Goal: Check status

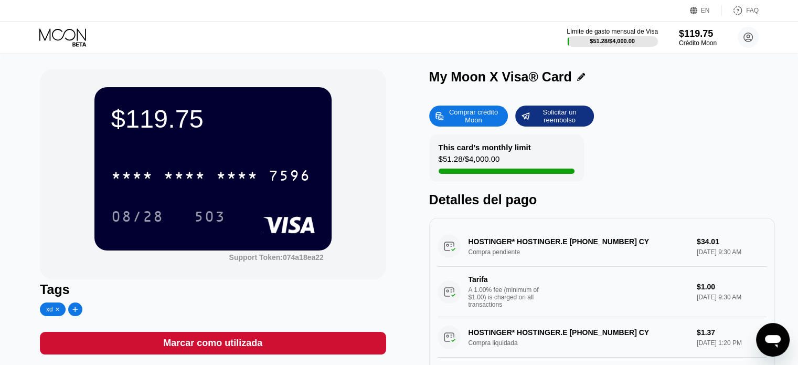
click at [187, 178] on div "* * * *" at bounding box center [185, 177] width 42 height 17
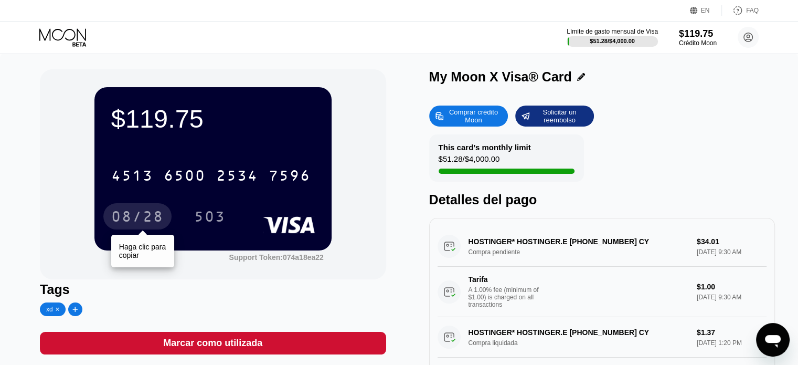
click at [136, 211] on div "08/28" at bounding box center [137, 217] width 52 height 17
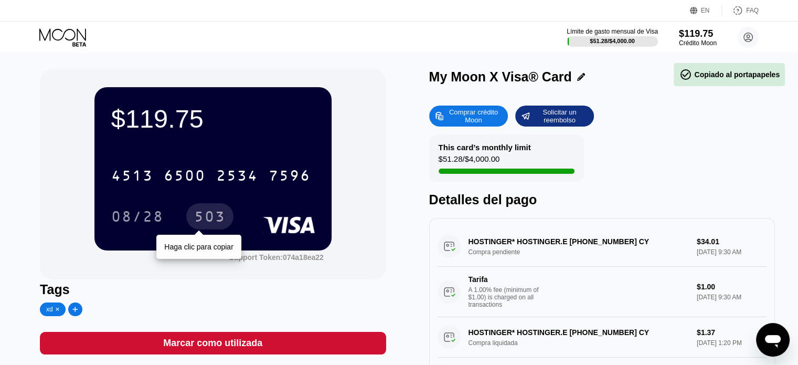
click at [219, 220] on div "503" at bounding box center [209, 217] width 31 height 17
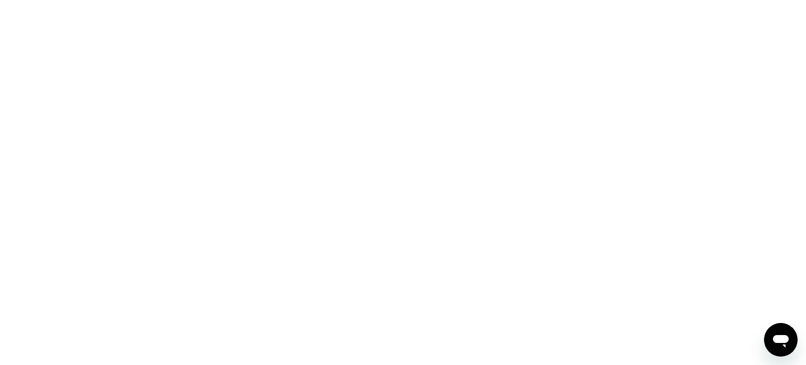
click at [372, 164] on div at bounding box center [403, 182] width 806 height 365
